Goal: Book appointment/travel/reservation

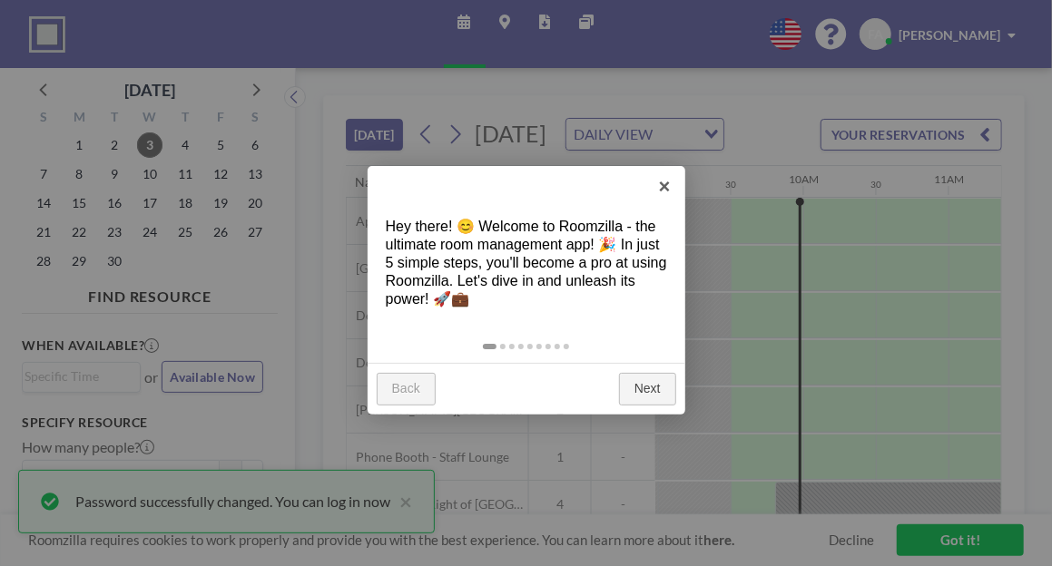
scroll to position [0, 1307]
click at [645, 389] on link "Next" at bounding box center [647, 389] width 57 height 33
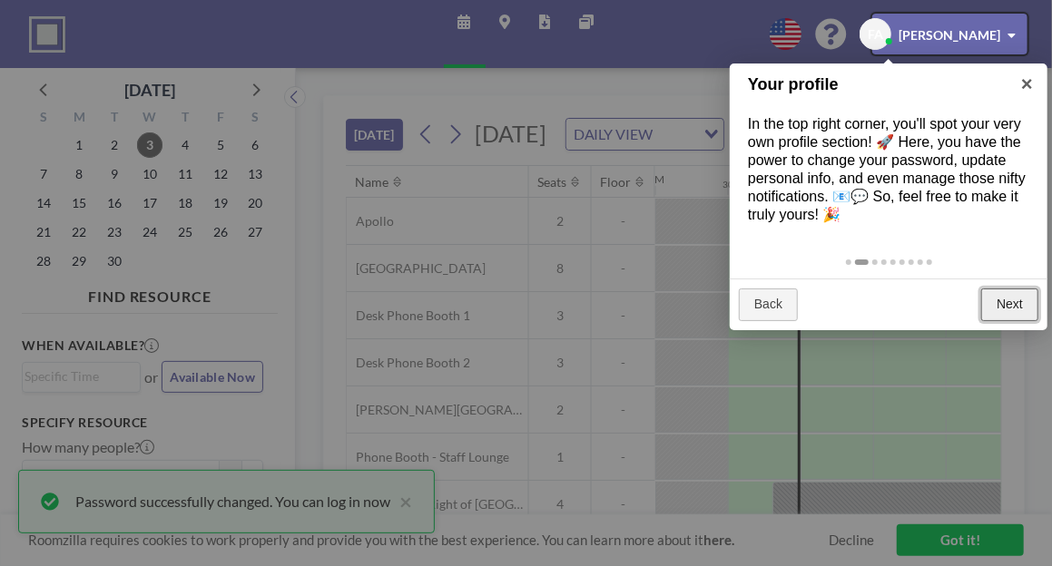
click at [1001, 295] on link "Next" at bounding box center [1009, 305] width 57 height 33
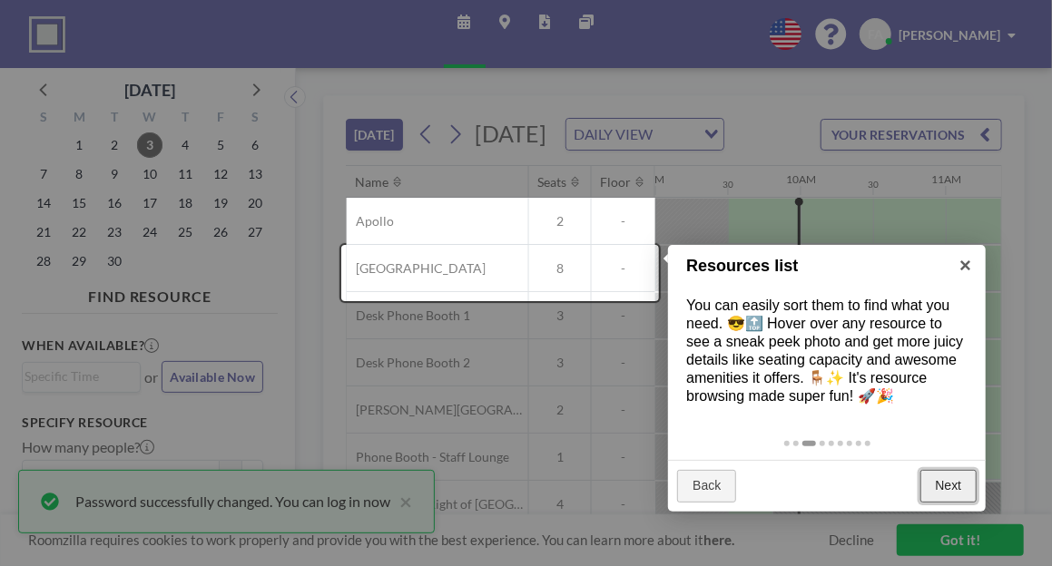
click at [960, 491] on link "Next" at bounding box center [948, 486] width 57 height 33
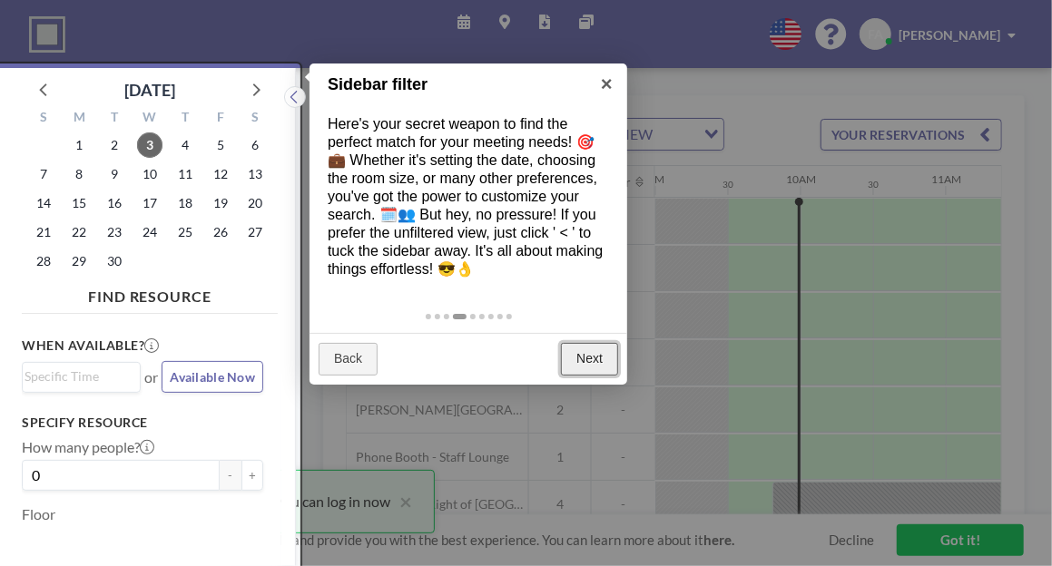
scroll to position [5, 0]
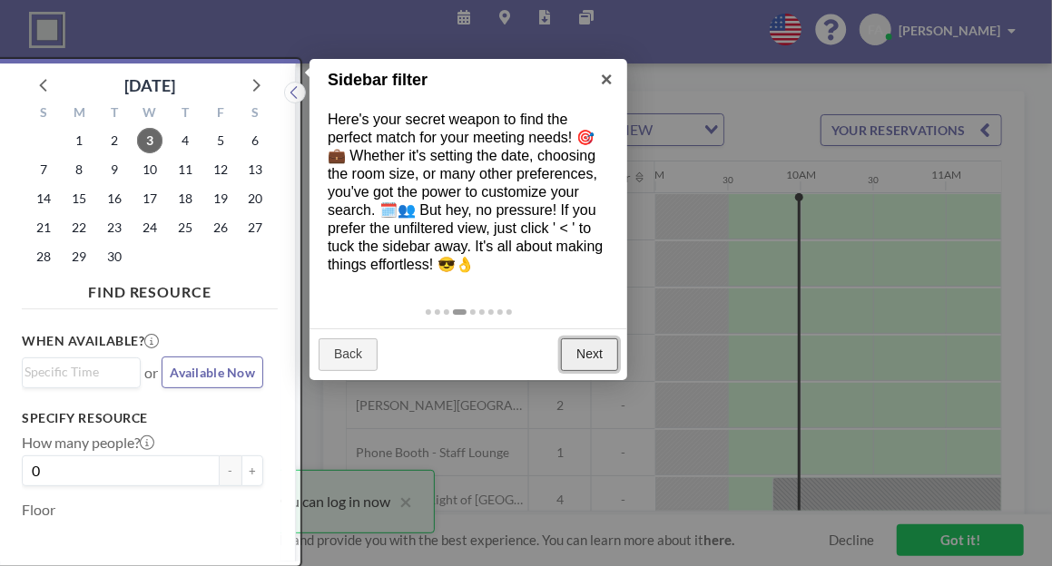
click at [579, 359] on link "Next" at bounding box center [589, 355] width 57 height 33
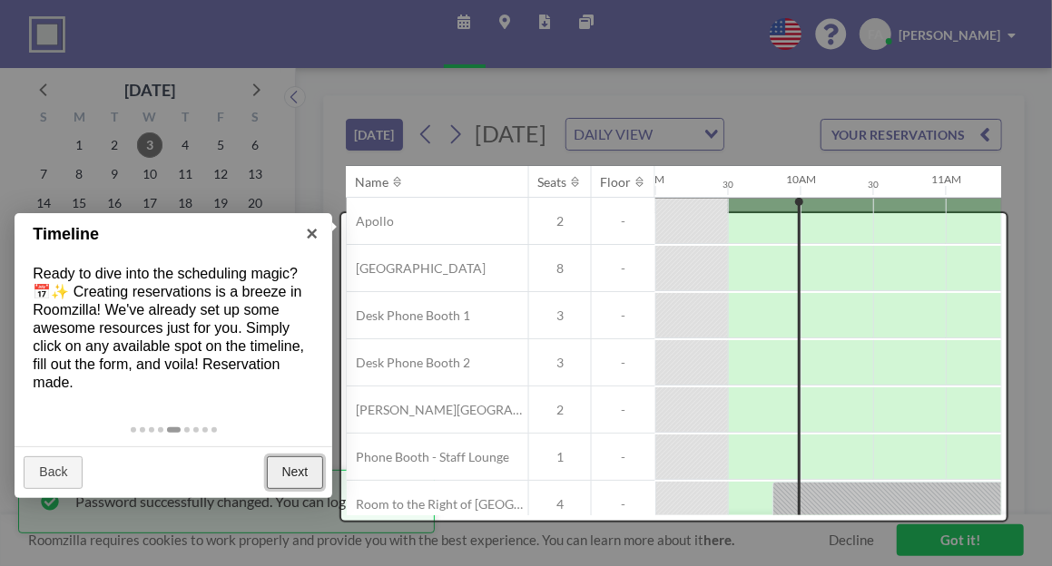
click at [281, 472] on link "Next" at bounding box center [295, 473] width 57 height 33
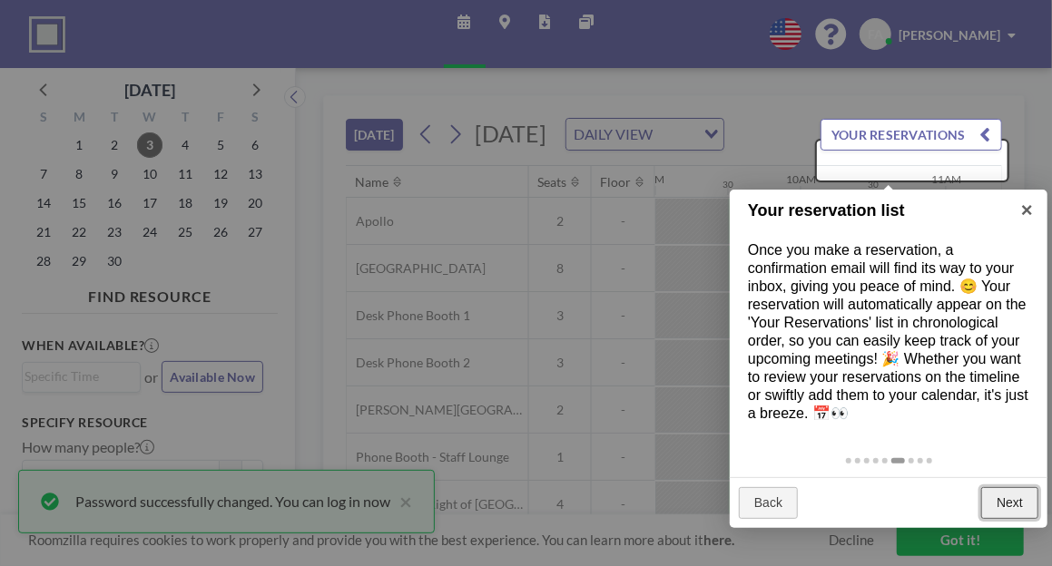
click at [1015, 504] on link "Next" at bounding box center [1009, 503] width 57 height 33
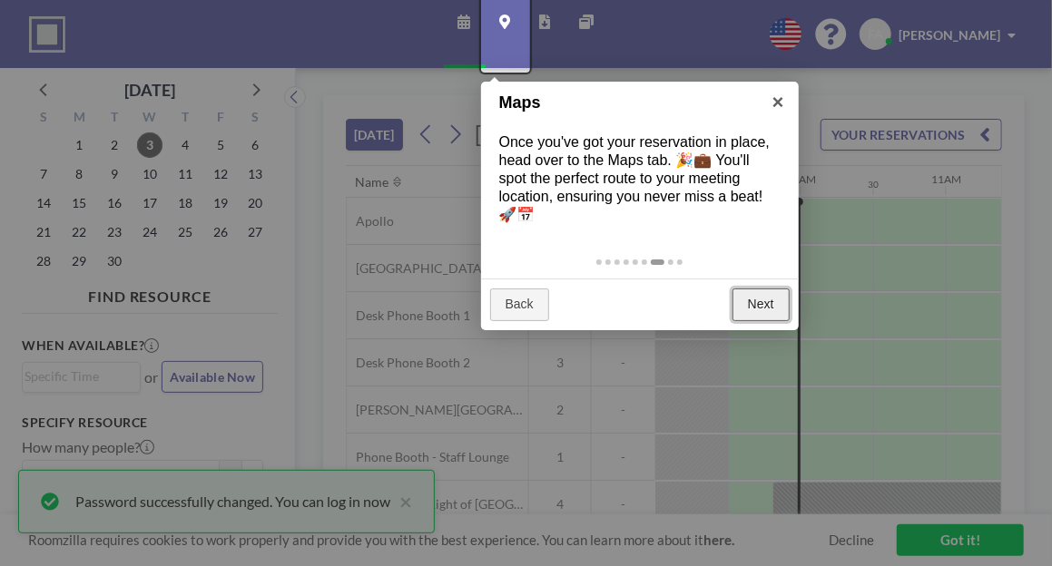
click at [750, 302] on link "Next" at bounding box center [760, 305] width 57 height 33
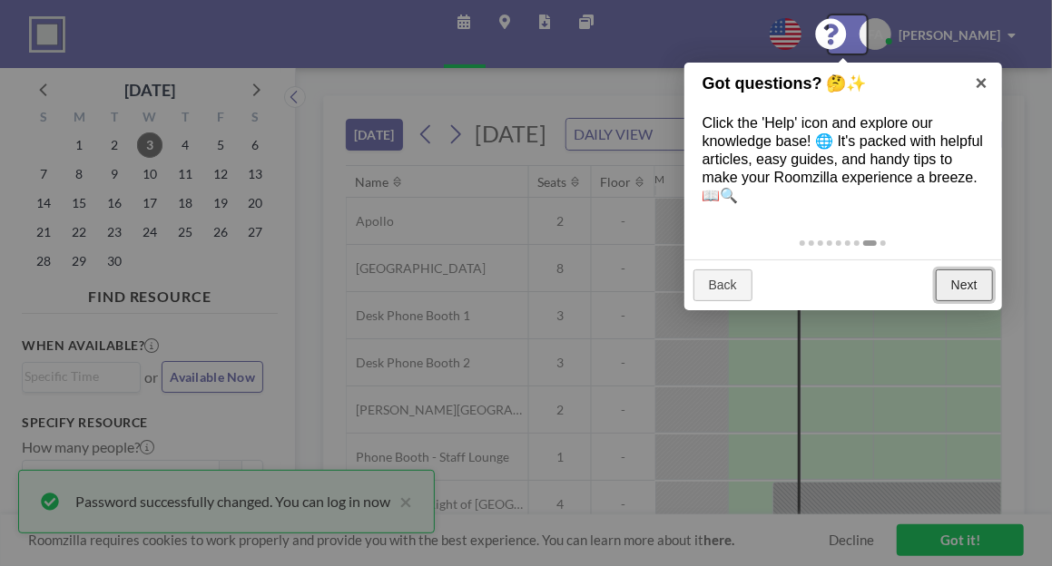
click at [951, 287] on link "Next" at bounding box center [964, 286] width 57 height 33
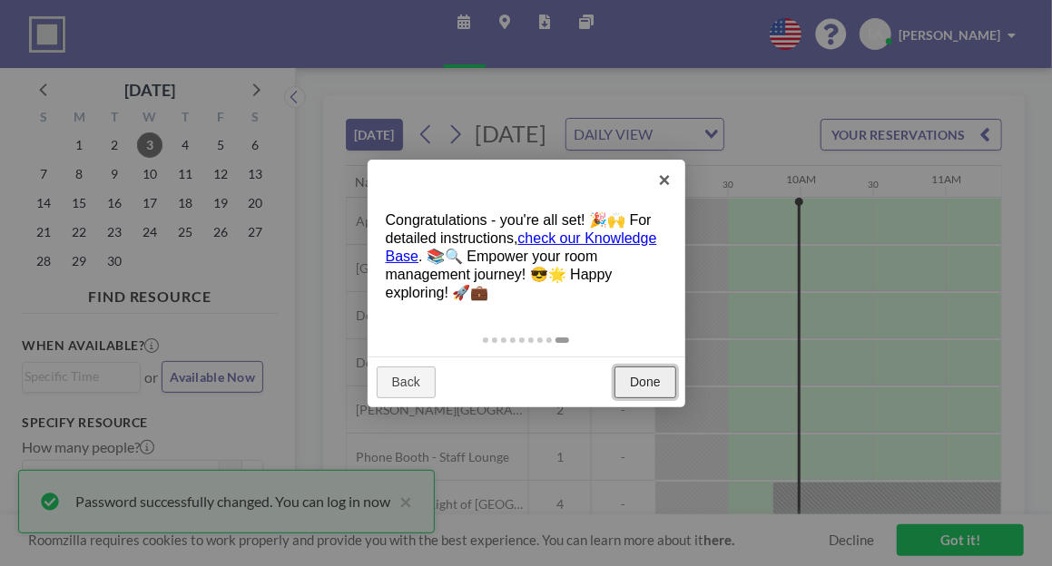
click at [621, 373] on link "Done" at bounding box center [644, 383] width 61 height 33
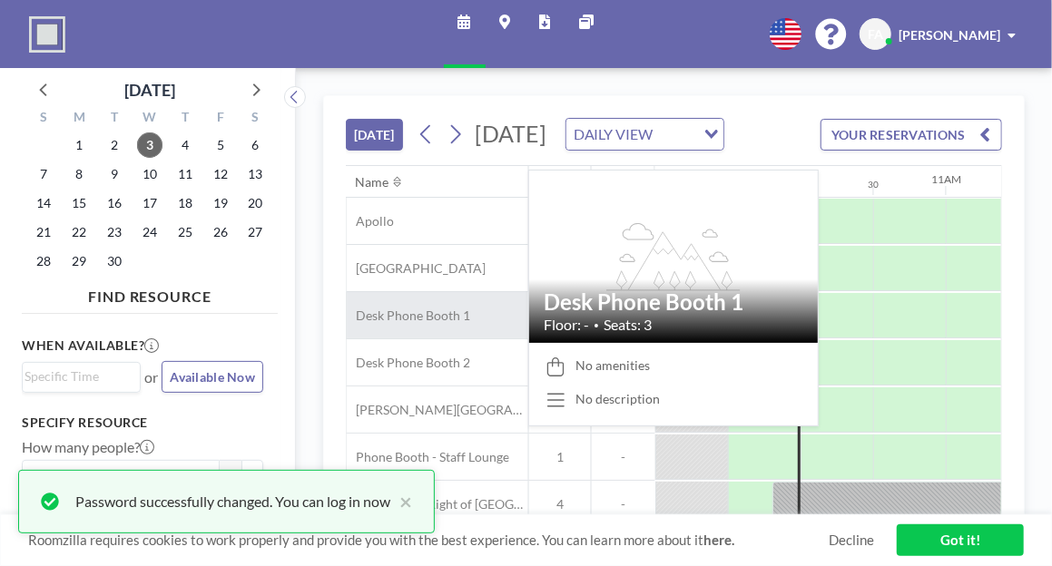
scroll to position [82, 1307]
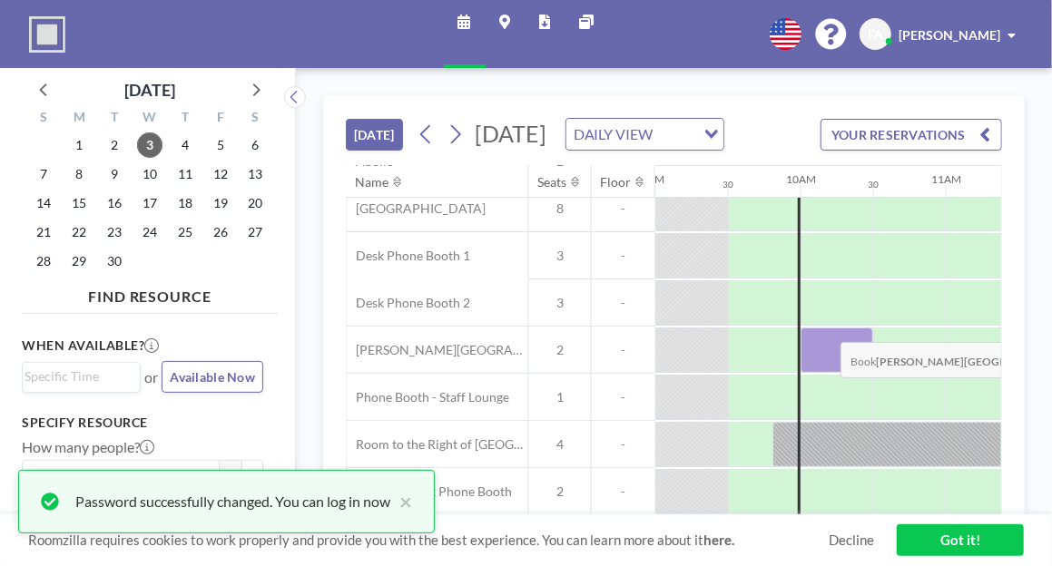
click at [827, 373] on div at bounding box center [836, 350] width 73 height 45
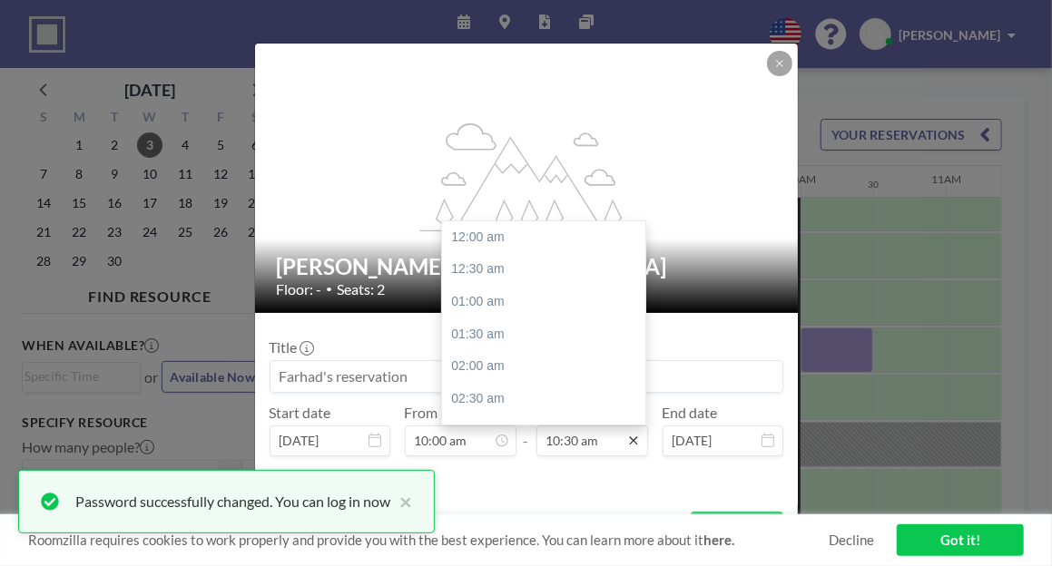
scroll to position [678, 0]
click at [629, 442] on icon at bounding box center [633, 441] width 8 height 8
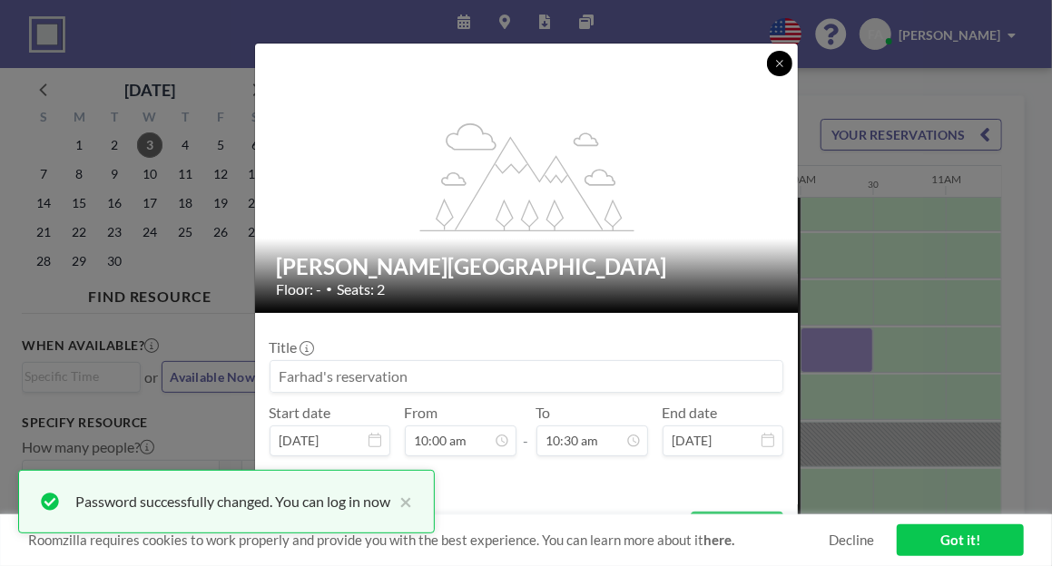
click at [780, 70] on button at bounding box center [779, 63] width 25 height 25
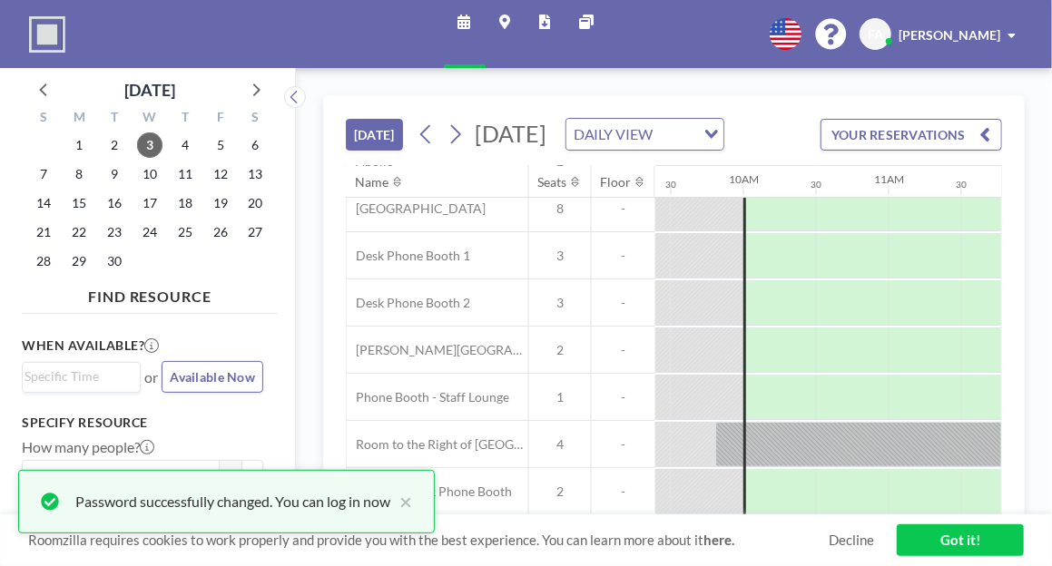
scroll to position [97, 1363]
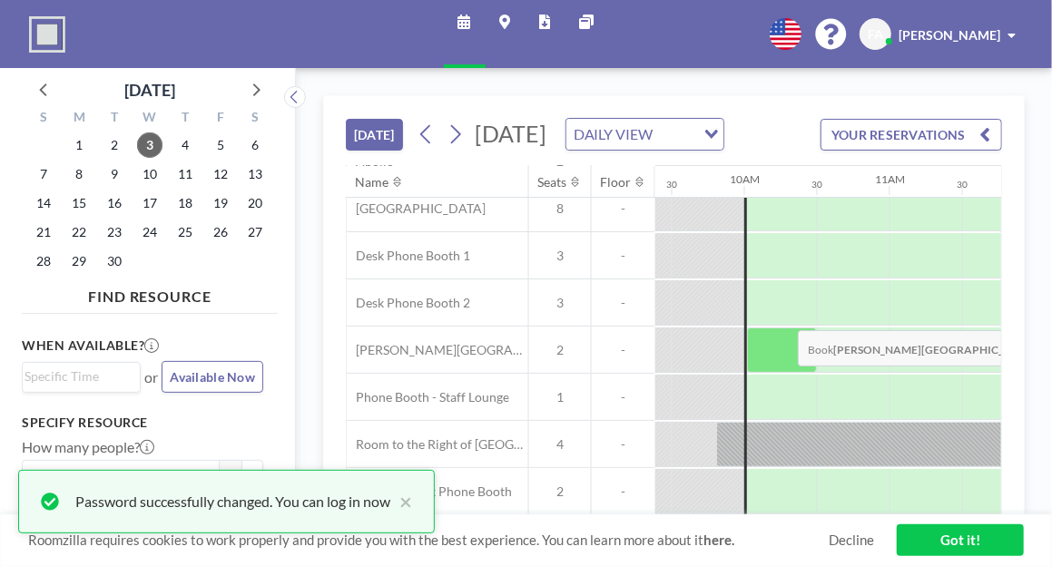
click at [784, 368] on div at bounding box center [782, 350] width 70 height 45
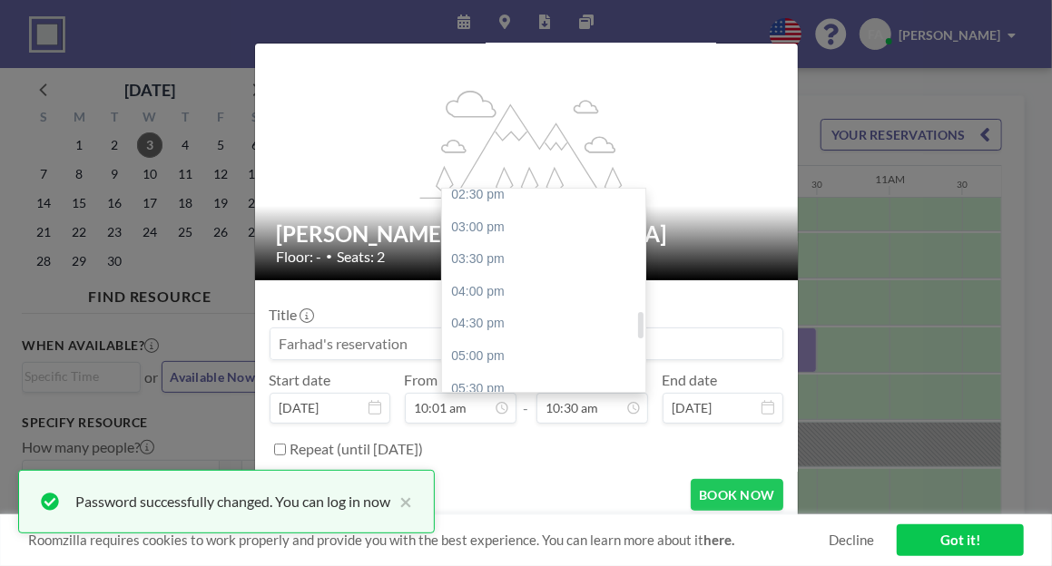
scroll to position [947, 0]
click at [499, 319] on div "04:30 pm" at bounding box center [548, 323] width 212 height 33
type input "04:30 pm"
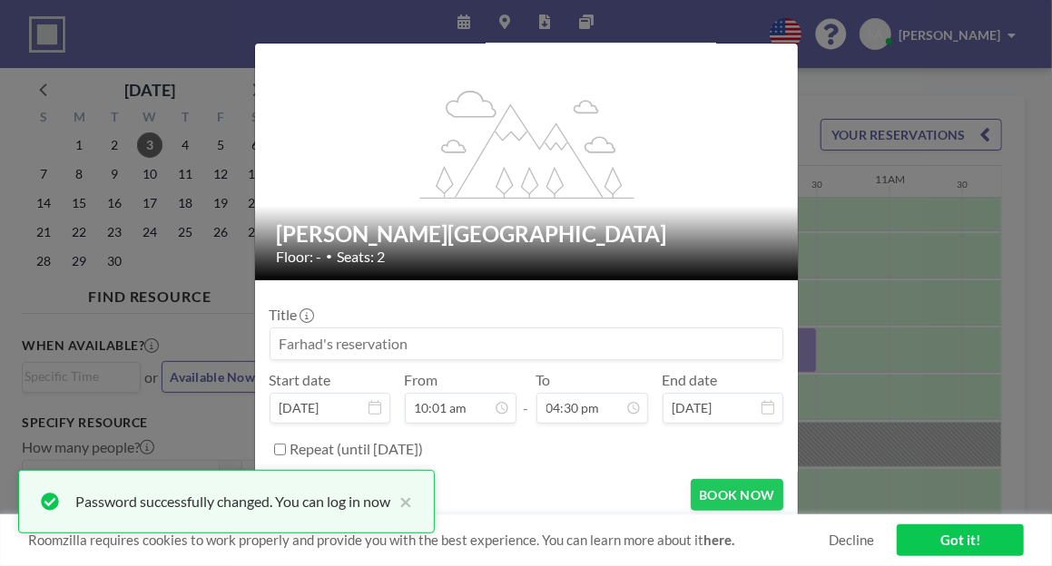
scroll to position [1066, 0]
click at [694, 496] on button "BOOK NOW" at bounding box center [737, 495] width 92 height 32
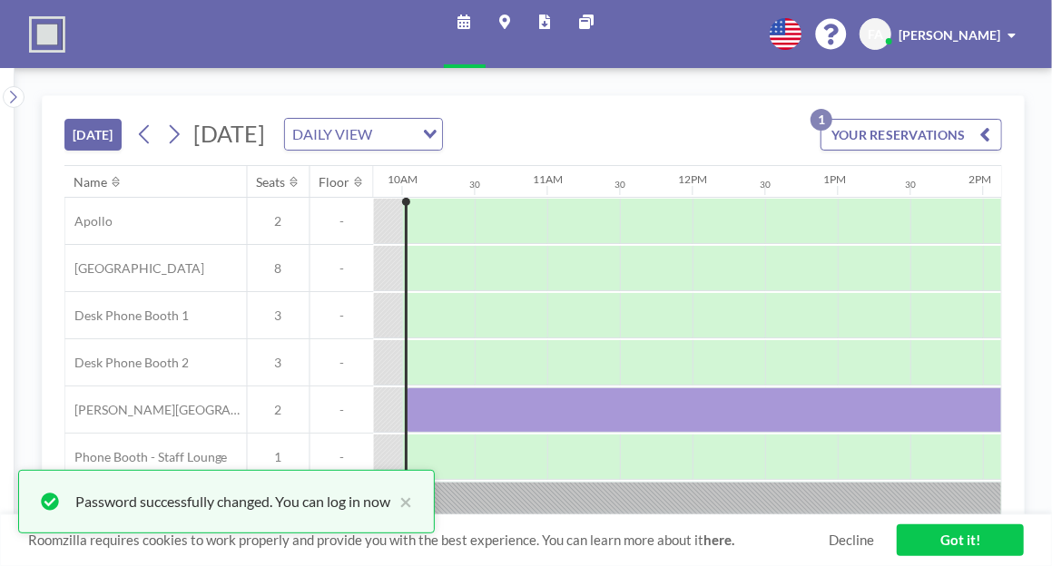
scroll to position [66, 1424]
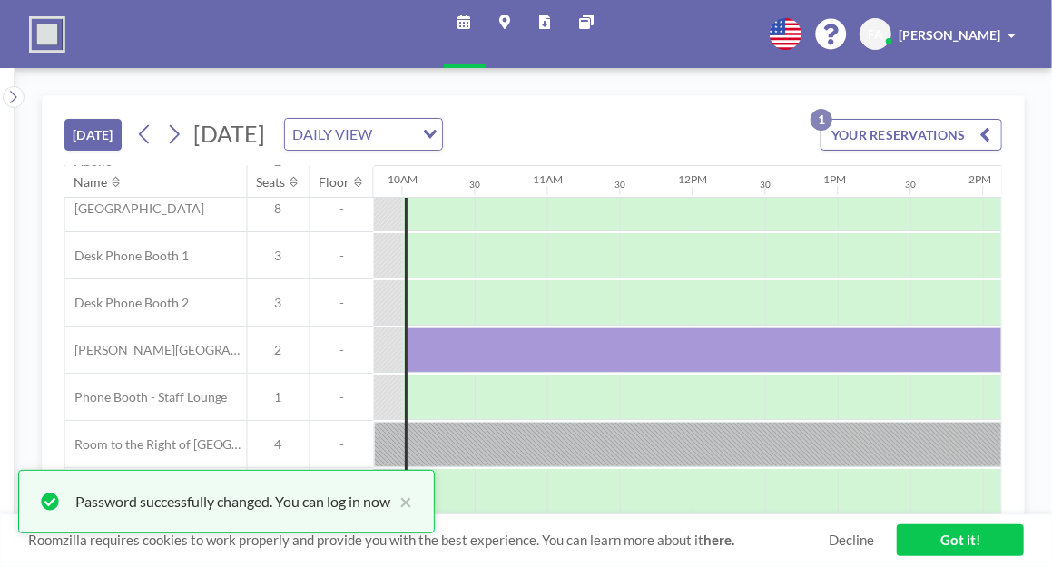
click at [931, 551] on link "Got it!" at bounding box center [960, 541] width 127 height 32
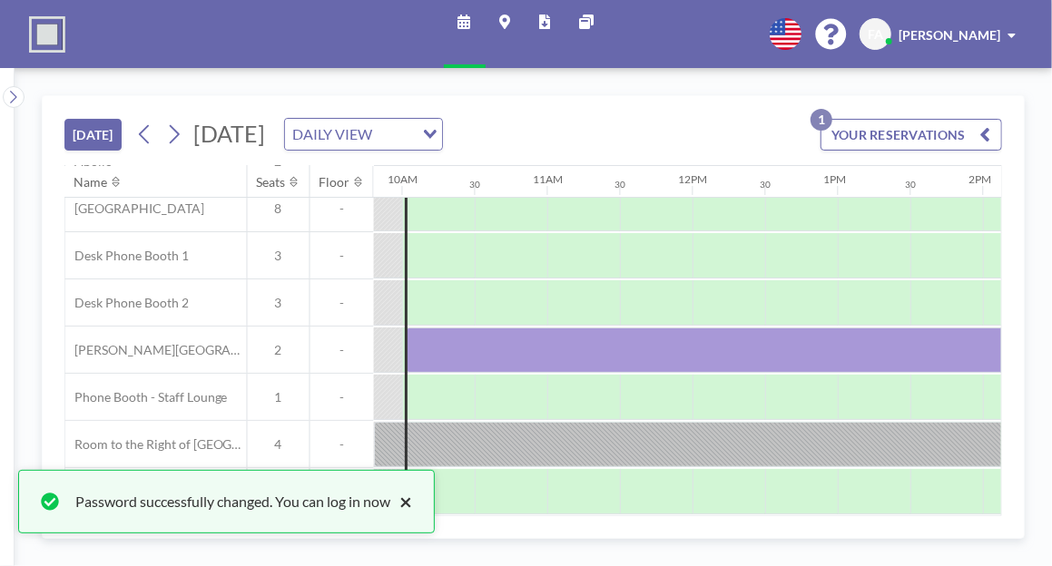
click at [411, 504] on button "×" at bounding box center [401, 502] width 22 height 22
